Goal: Task Accomplishment & Management: Manage account settings

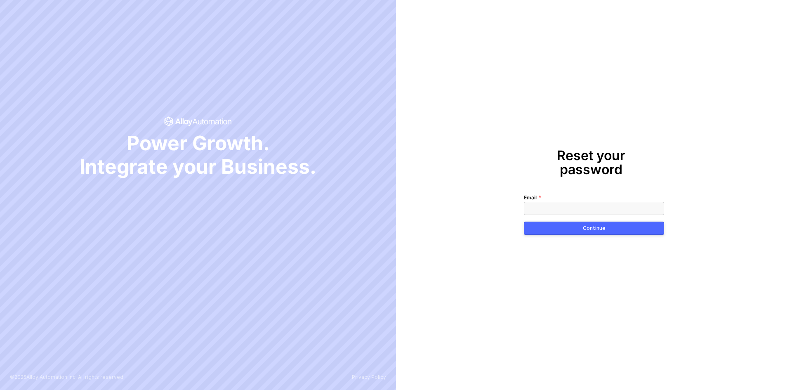
click at [533, 202] on input "Email" at bounding box center [594, 208] width 140 height 13
type input "[EMAIL_ADDRESS][DOMAIN_NAME]"
click at [554, 222] on button "Continue" at bounding box center [594, 228] width 140 height 13
